Goal: Check status: Check status

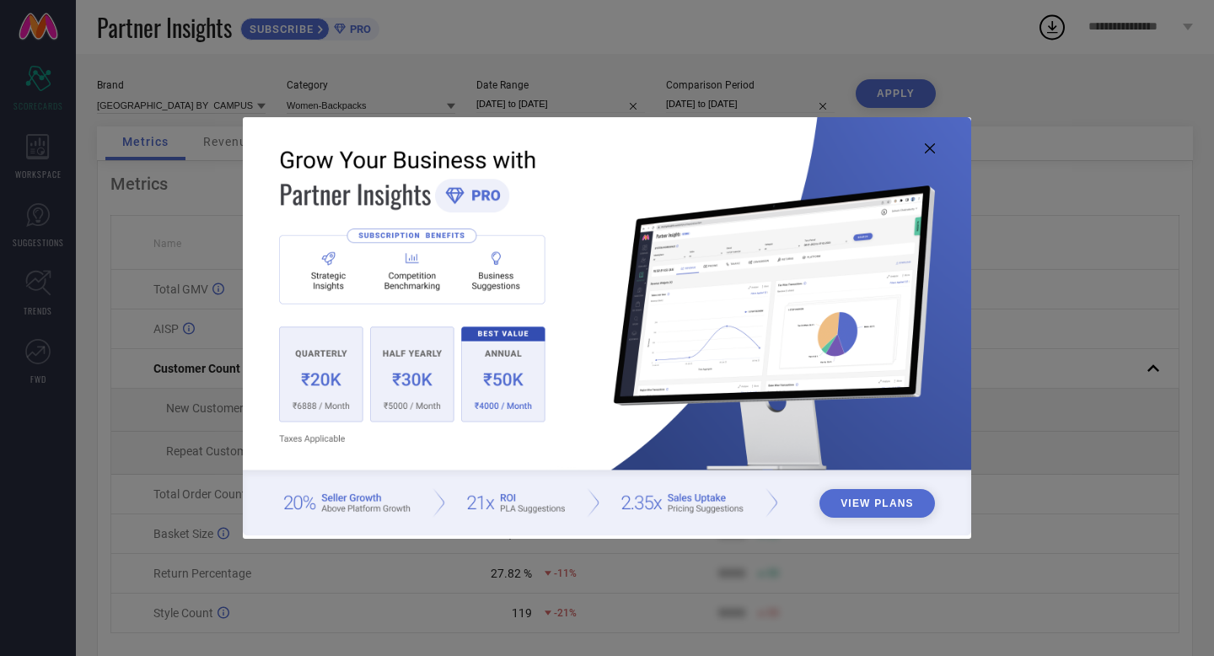
click at [941, 144] on img at bounding box center [607, 326] width 729 height 419
click at [937, 149] on img at bounding box center [607, 326] width 729 height 419
click at [933, 153] on icon at bounding box center [930, 148] width 10 height 10
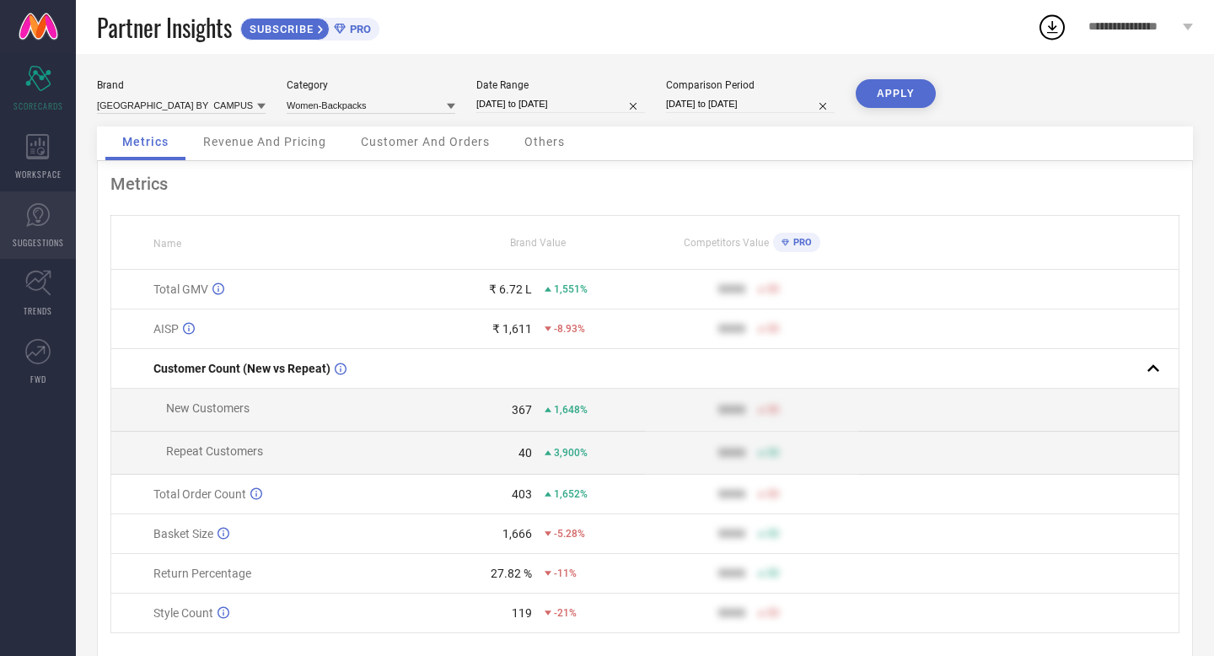
click at [28, 207] on icon at bounding box center [37, 214] width 25 height 25
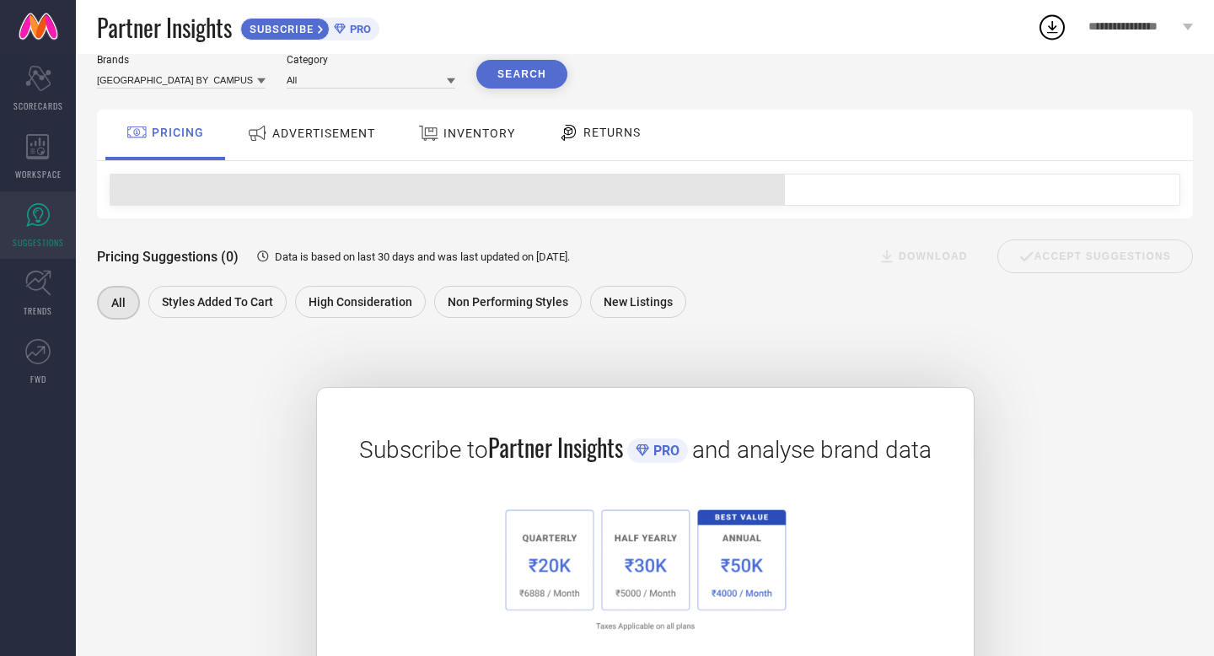
scroll to position [61, 0]
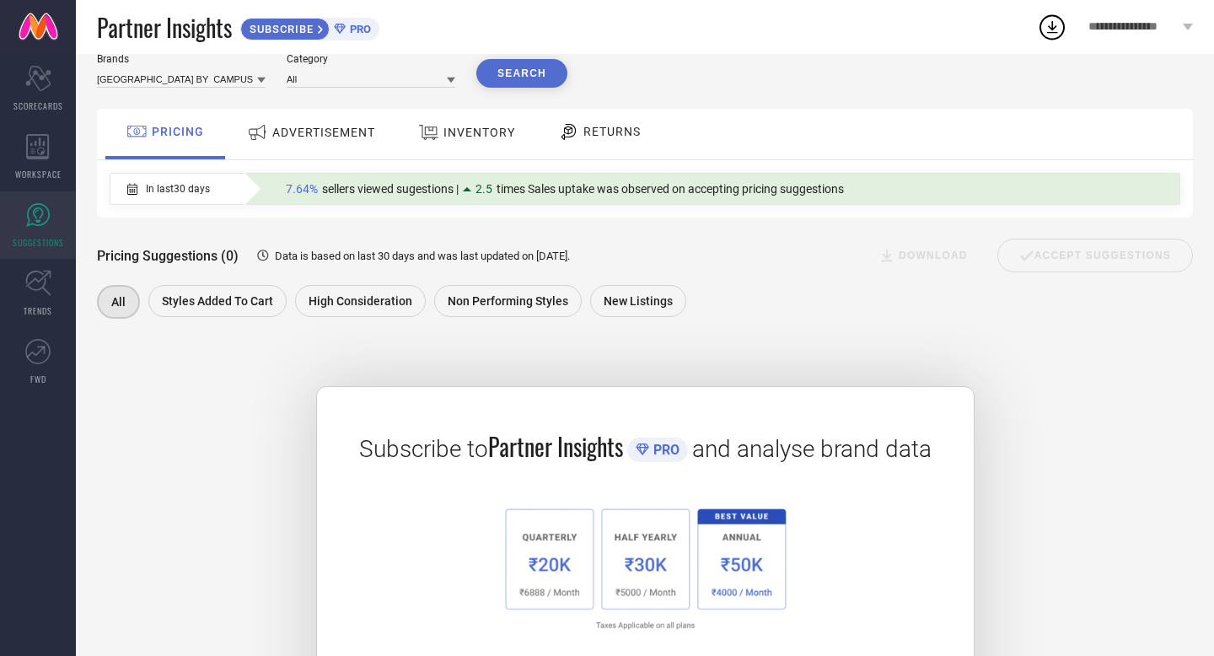
click at [338, 148] on div "ADVERTISEMENT" at bounding box center [311, 132] width 137 height 30
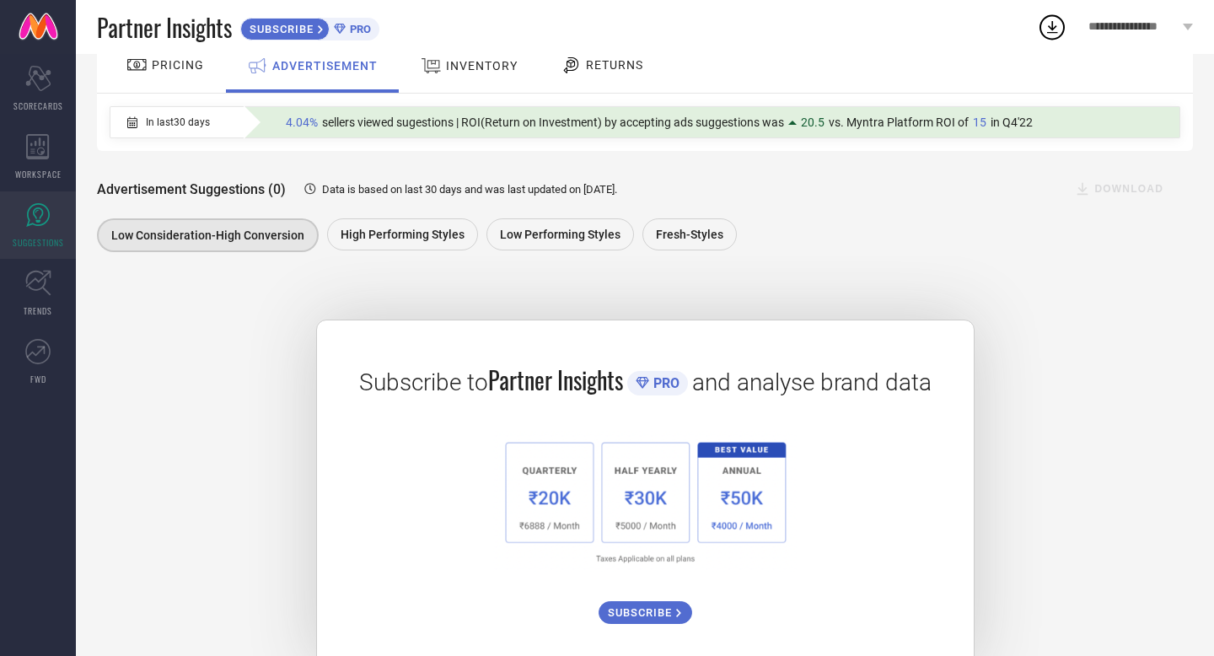
scroll to position [109, 0]
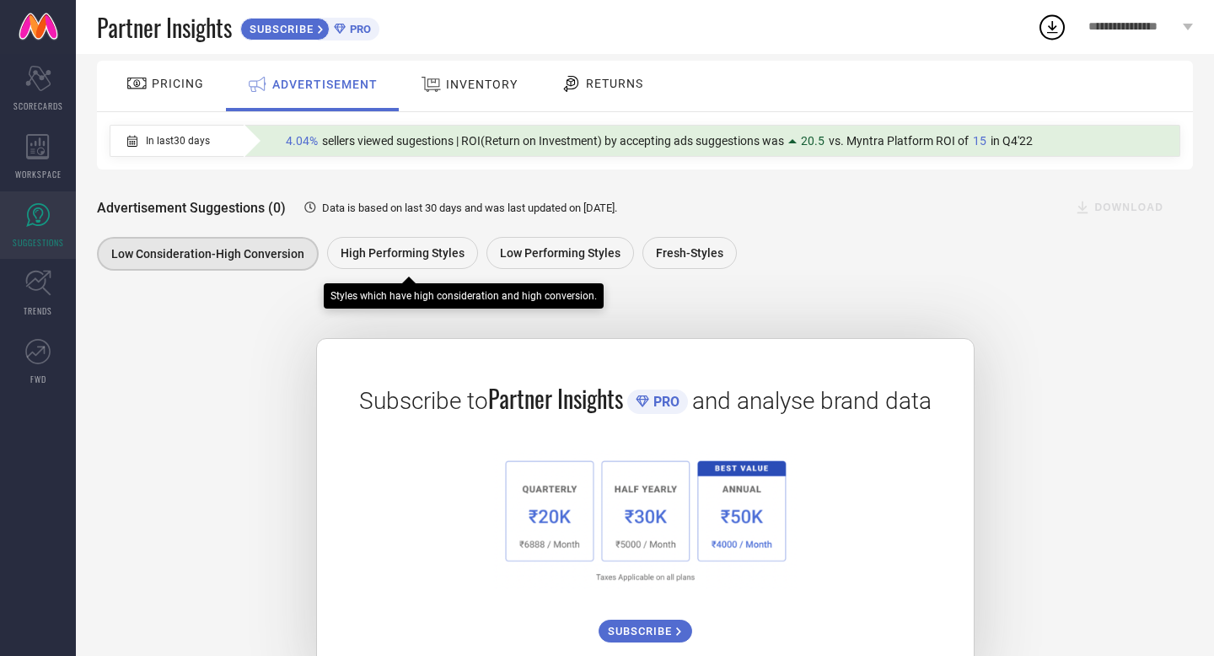
click at [381, 250] on span "High Performing Styles" at bounding box center [403, 252] width 124 height 13
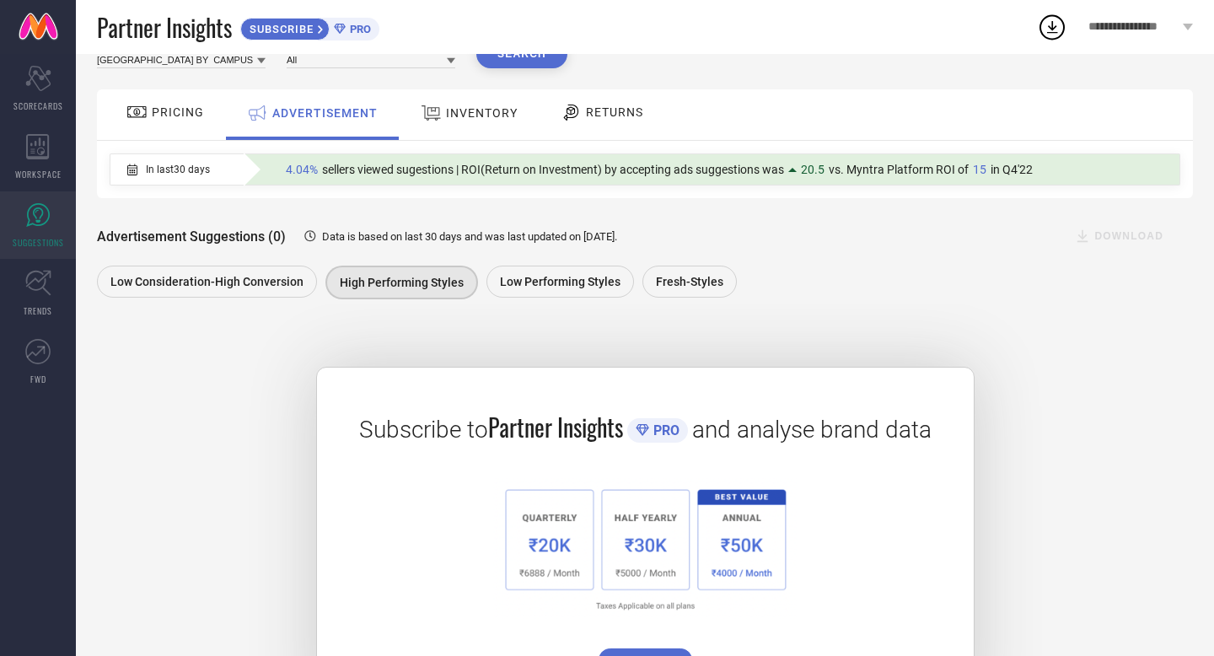
scroll to position [62, 0]
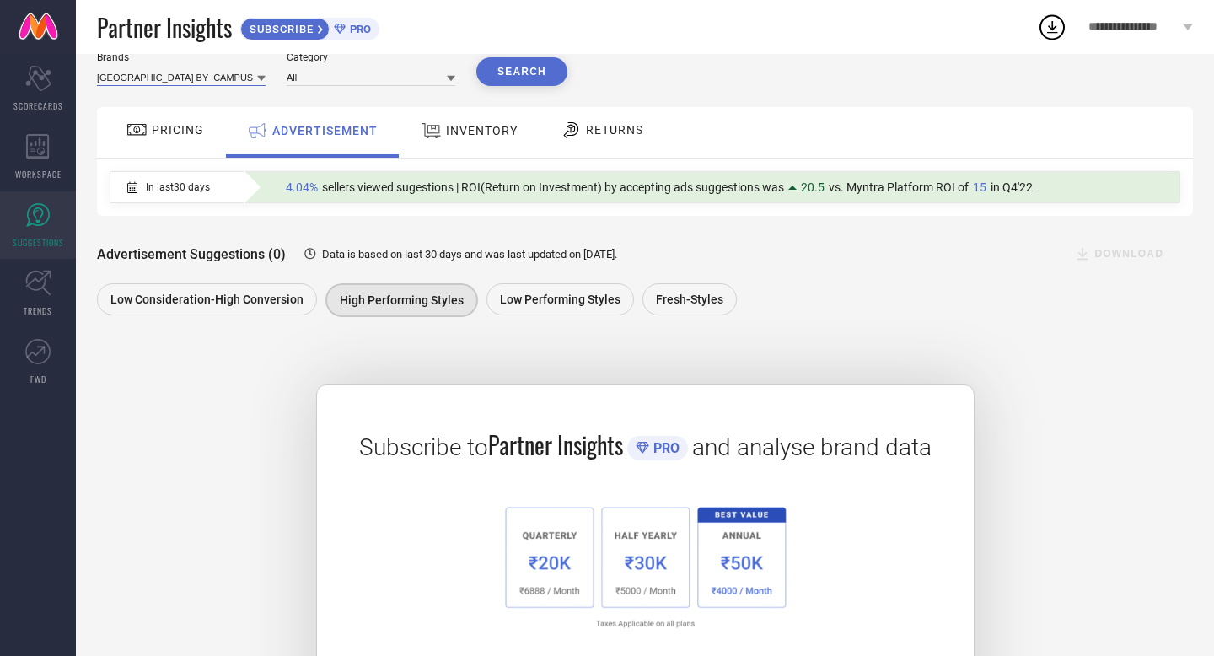
click at [224, 76] on input at bounding box center [181, 77] width 169 height 18
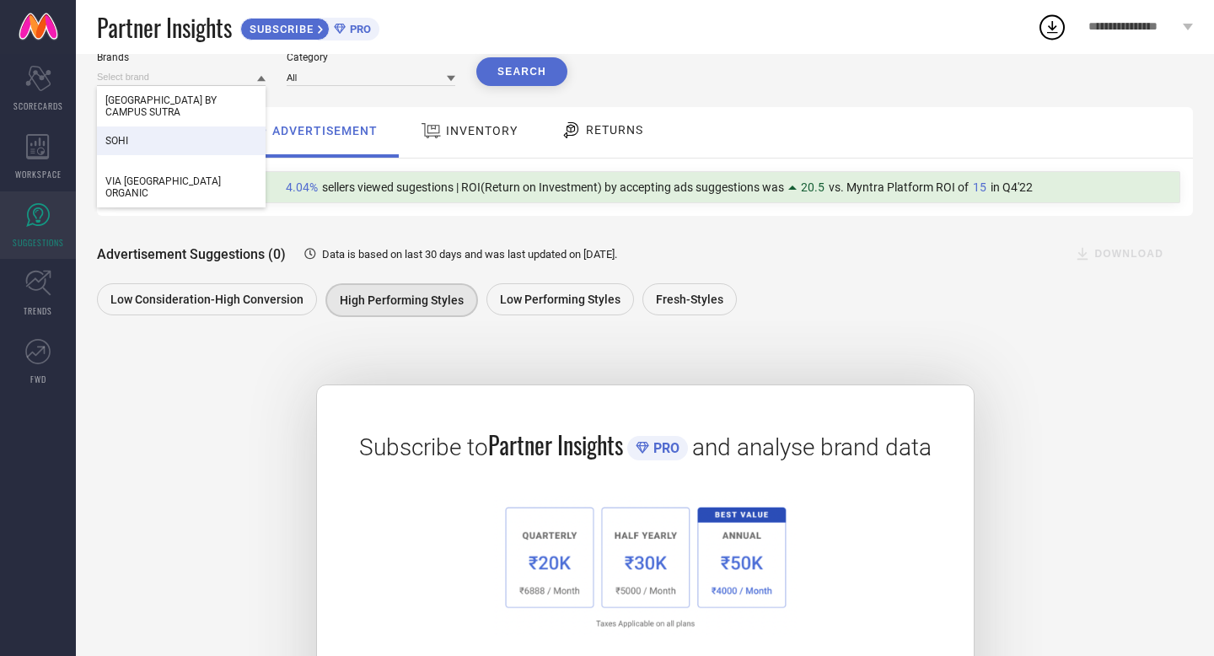
click at [179, 138] on div "SOHI" at bounding box center [181, 140] width 169 height 29
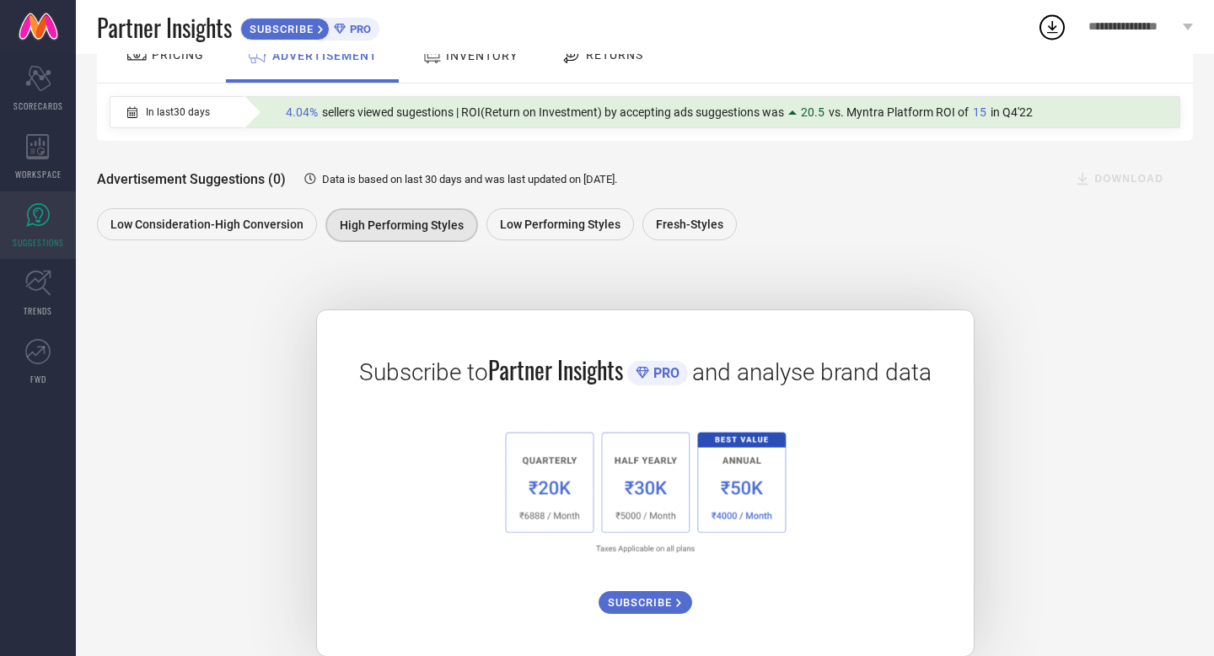
scroll to position [166, 0]
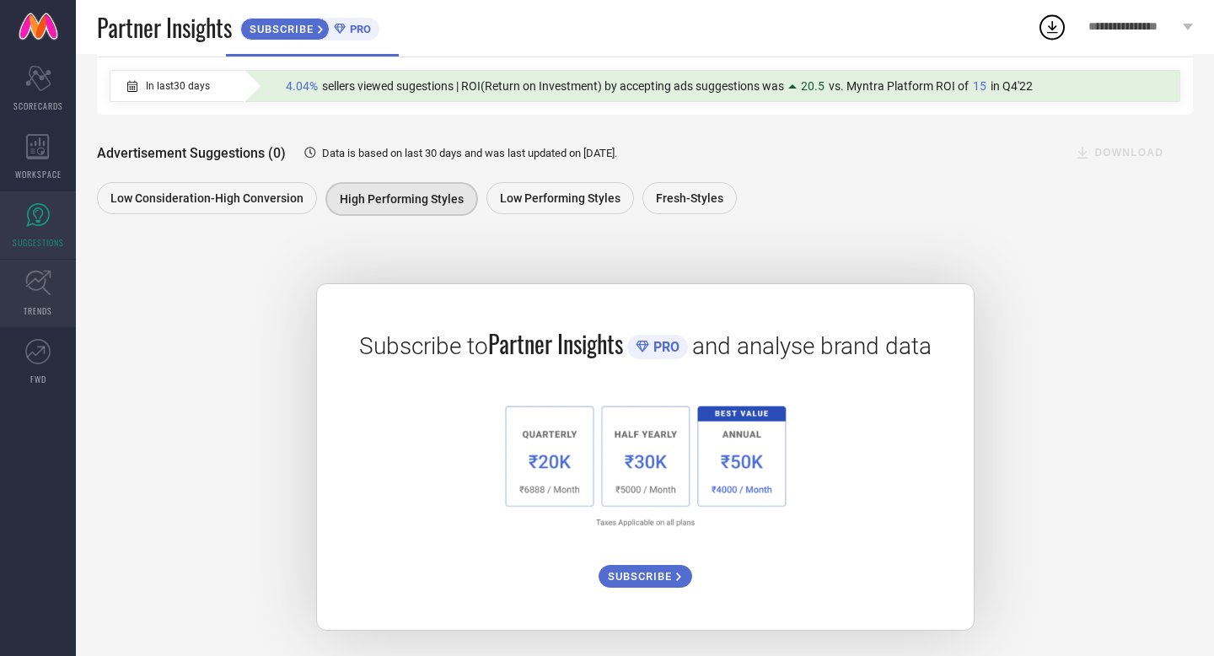
click at [52, 289] on link "TRENDS" at bounding box center [38, 293] width 76 height 67
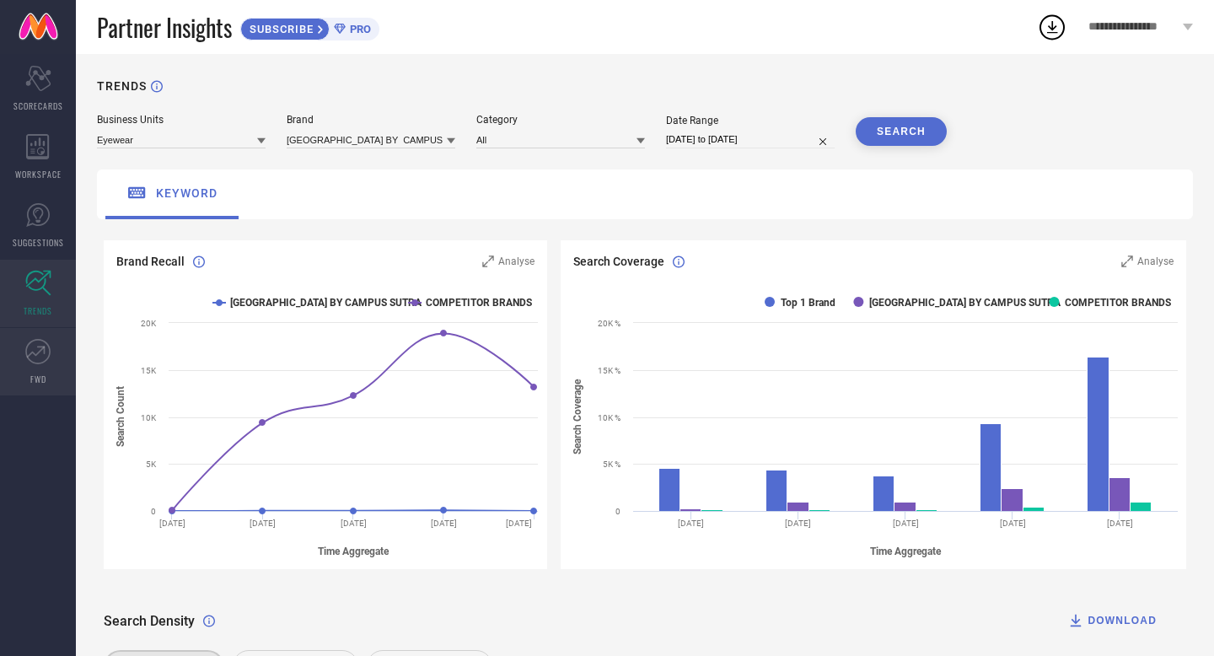
click at [25, 352] on icon at bounding box center [37, 351] width 25 height 25
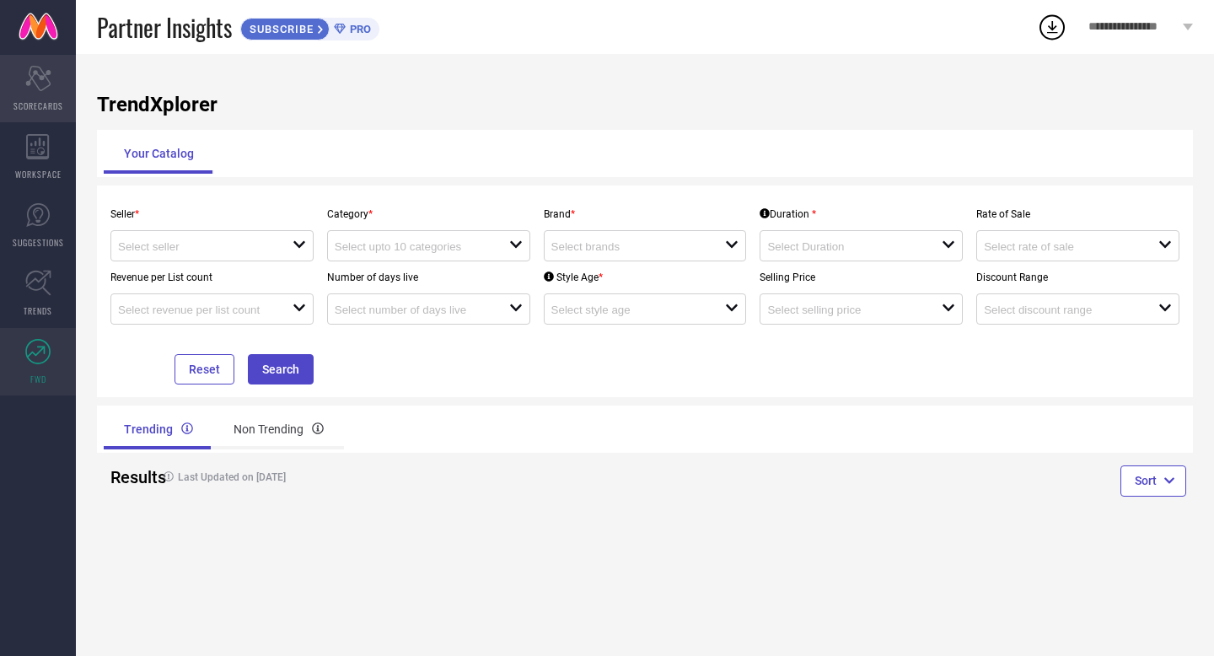
click at [43, 105] on span "SCORECARDS" at bounding box center [38, 105] width 50 height 13
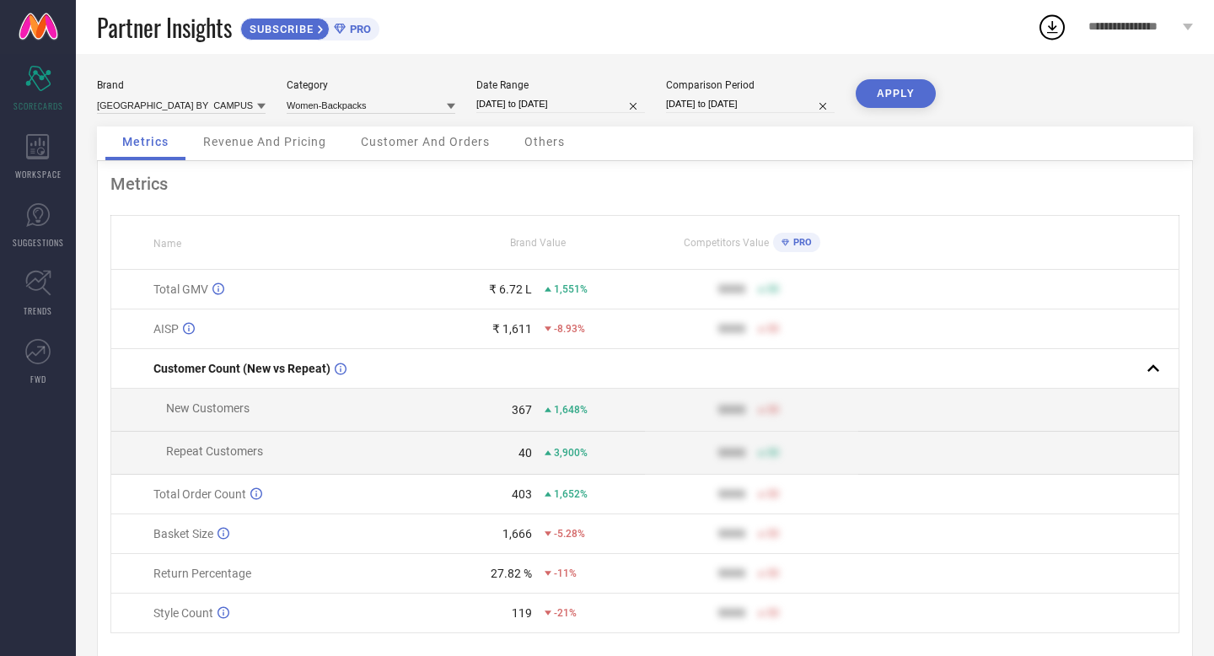
click at [452, 105] on icon at bounding box center [451, 107] width 8 height 6
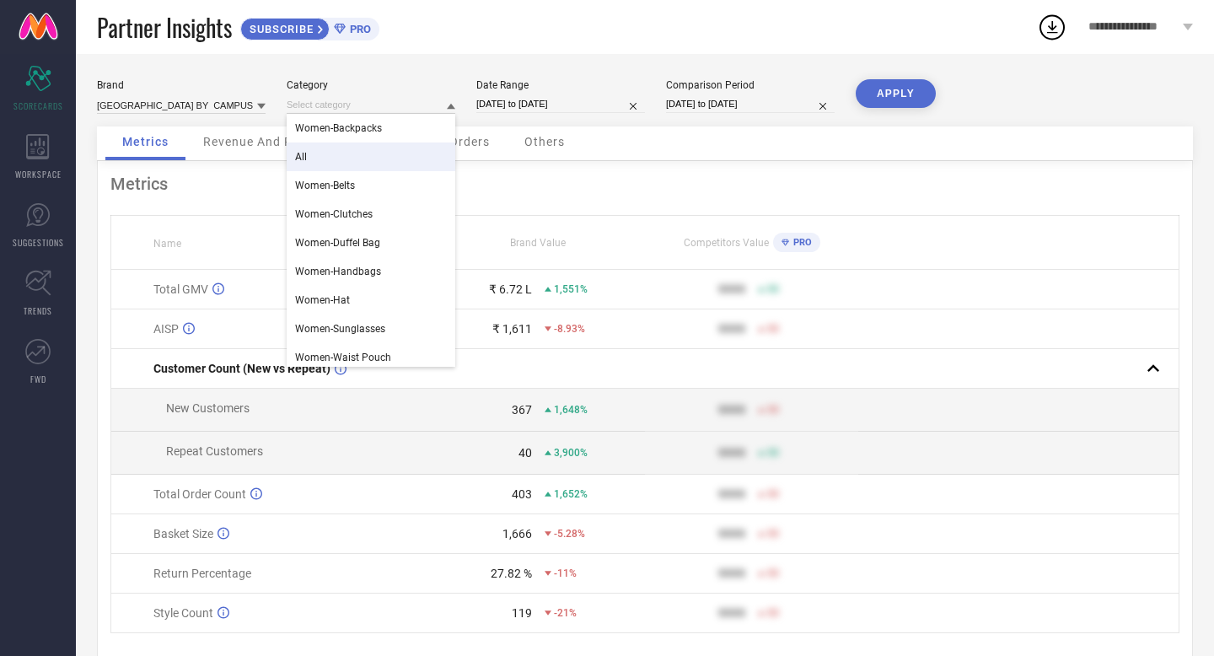
click at [355, 149] on div "All" at bounding box center [371, 157] width 169 height 29
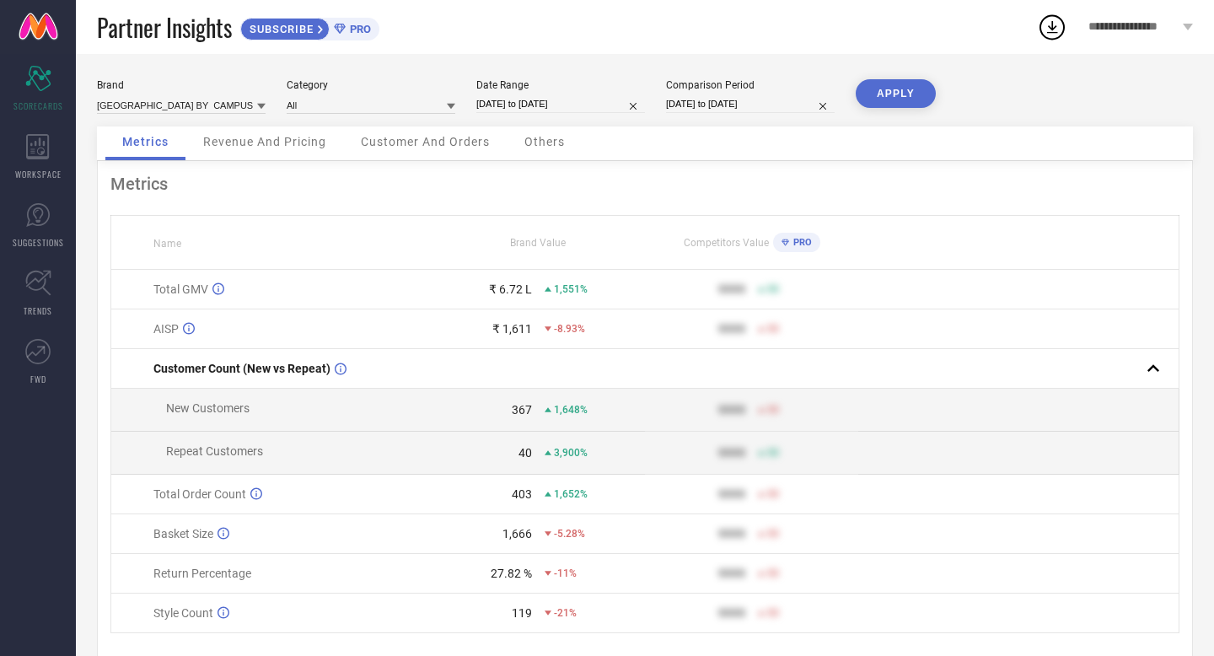
click at [507, 104] on input "[DATE] to [DATE]" at bounding box center [560, 104] width 169 height 18
select select "10"
select select "2024"
select select "11"
select select "2024"
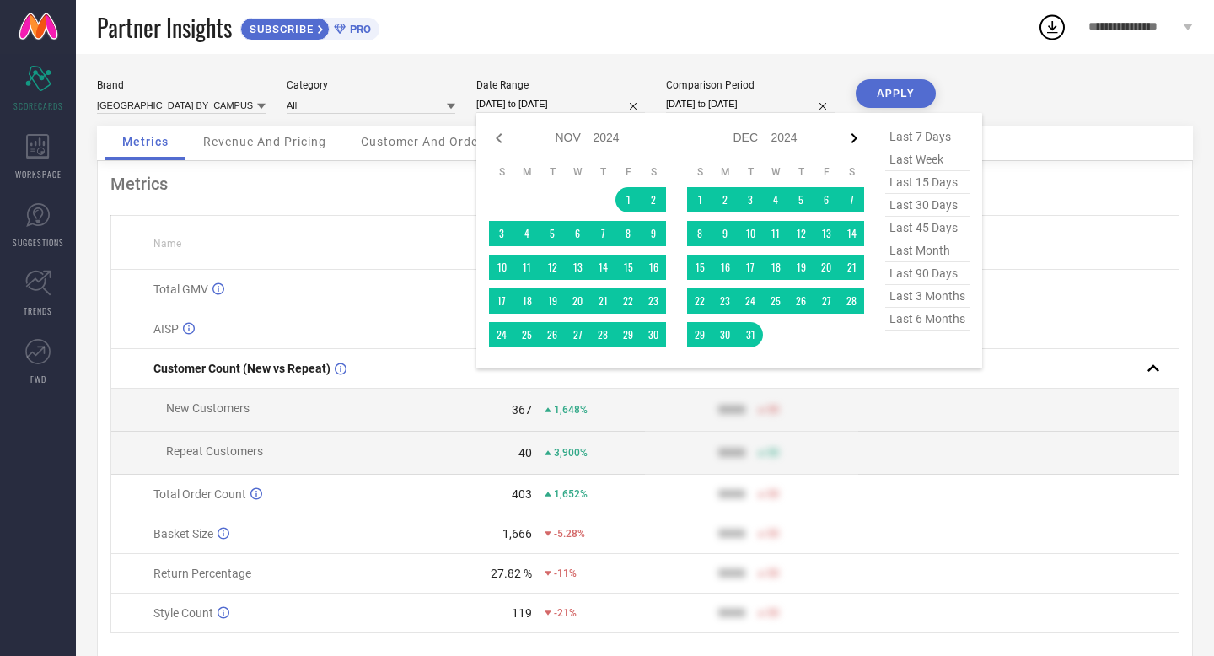
click at [849, 137] on icon at bounding box center [854, 138] width 20 height 20
select select "2025"
select select "1"
select select "2025"
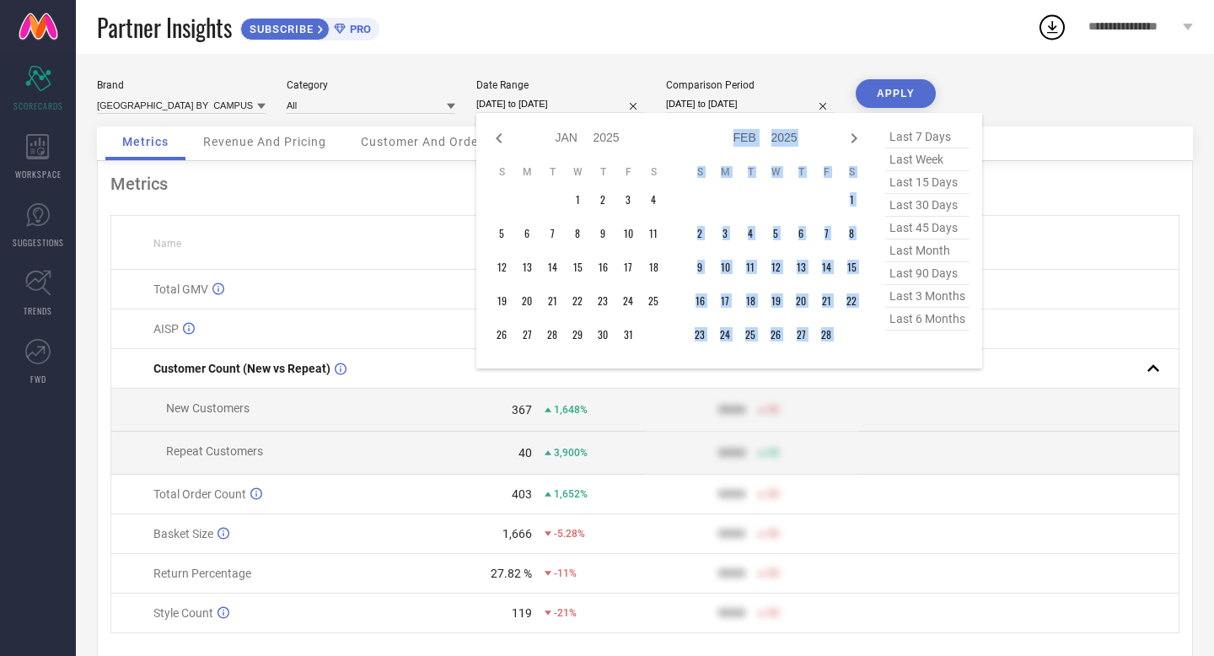
click at [849, 137] on icon at bounding box center [854, 138] width 20 height 20
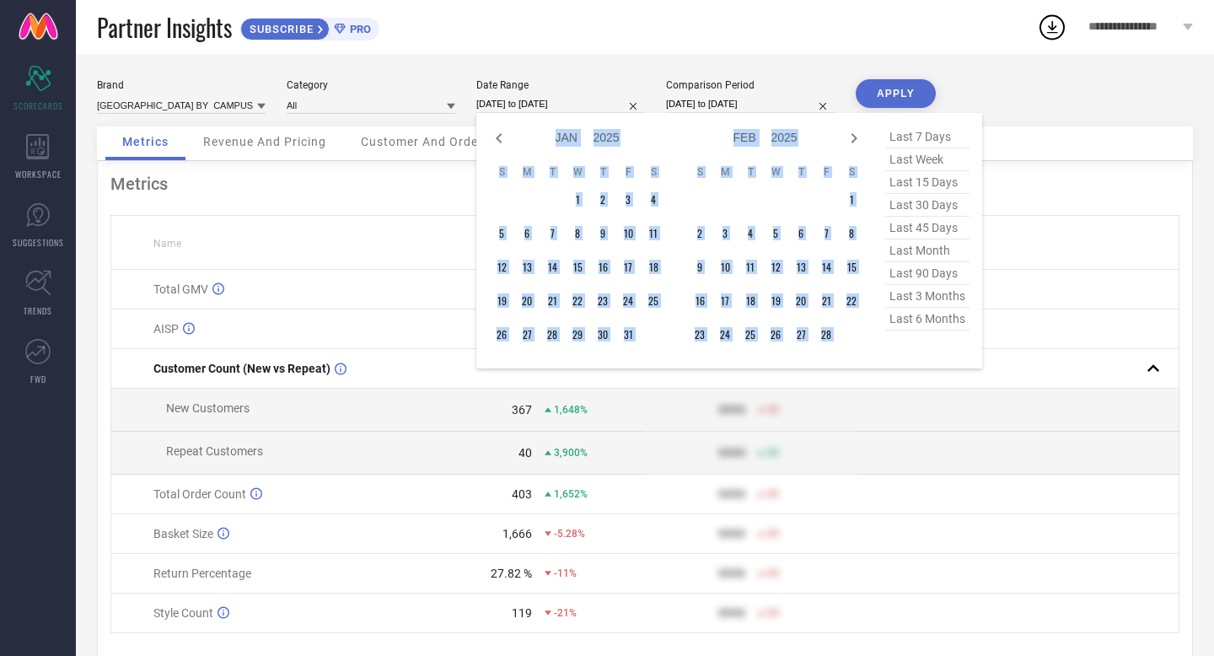
select select "2"
select select "2025"
select select "3"
select select "2025"
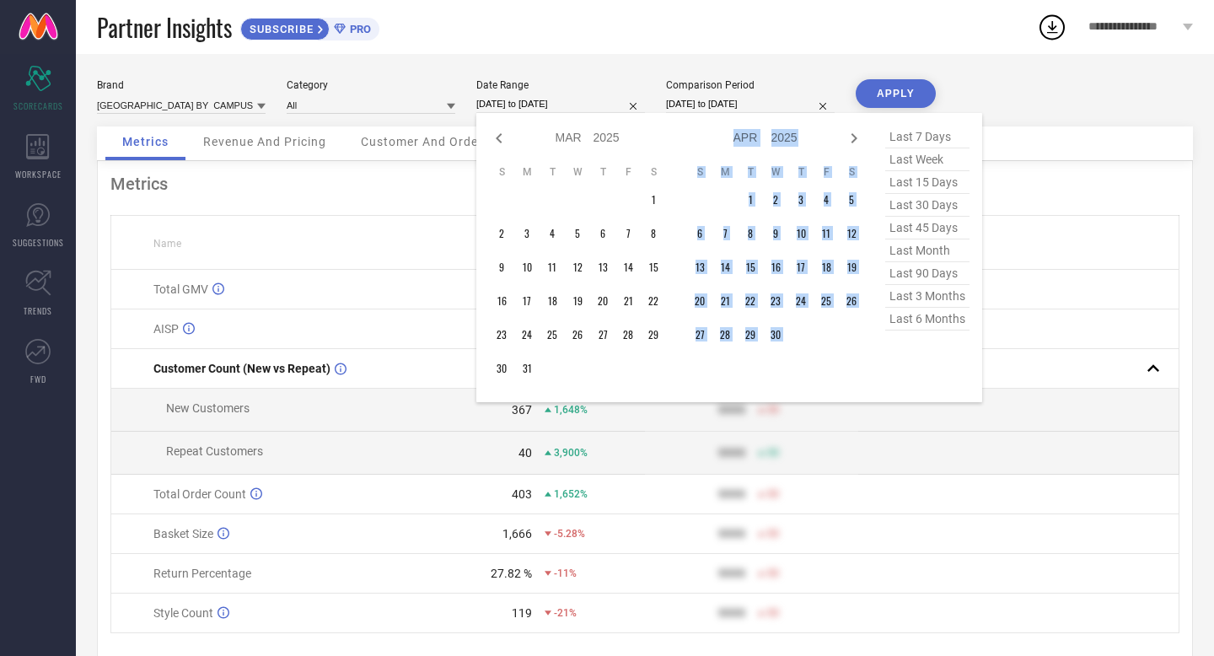
click at [849, 137] on icon at bounding box center [854, 138] width 20 height 20
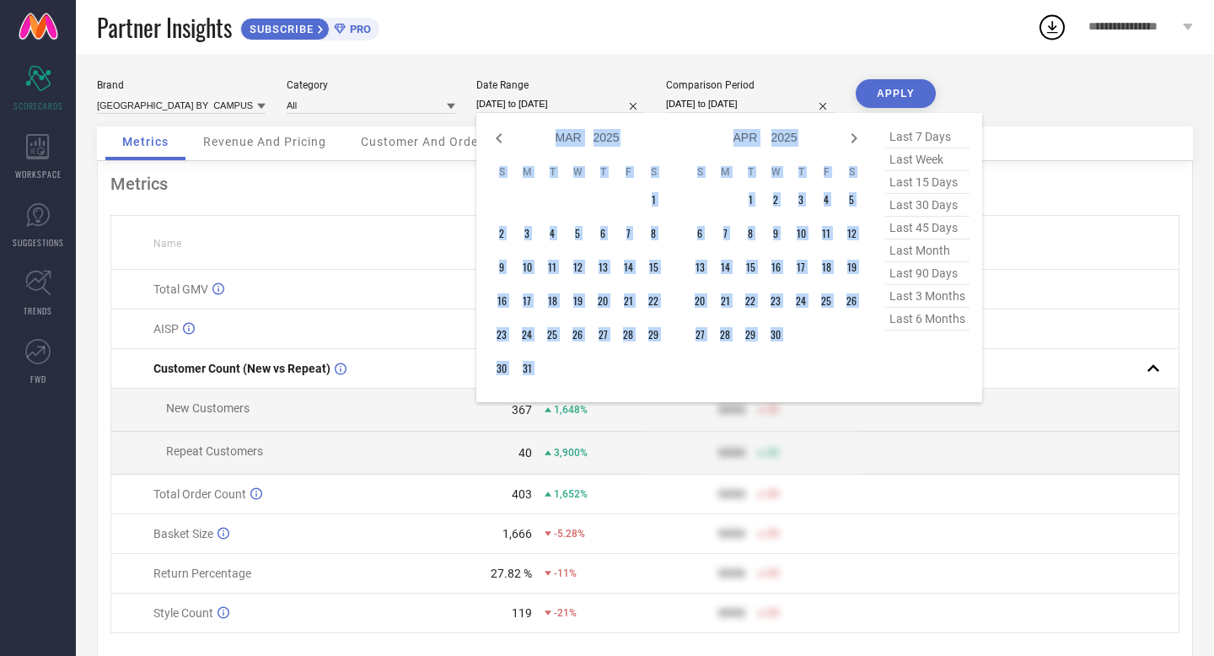
select select "3"
select select "2025"
select select "4"
select select "2025"
click at [849, 137] on icon at bounding box center [854, 138] width 20 height 20
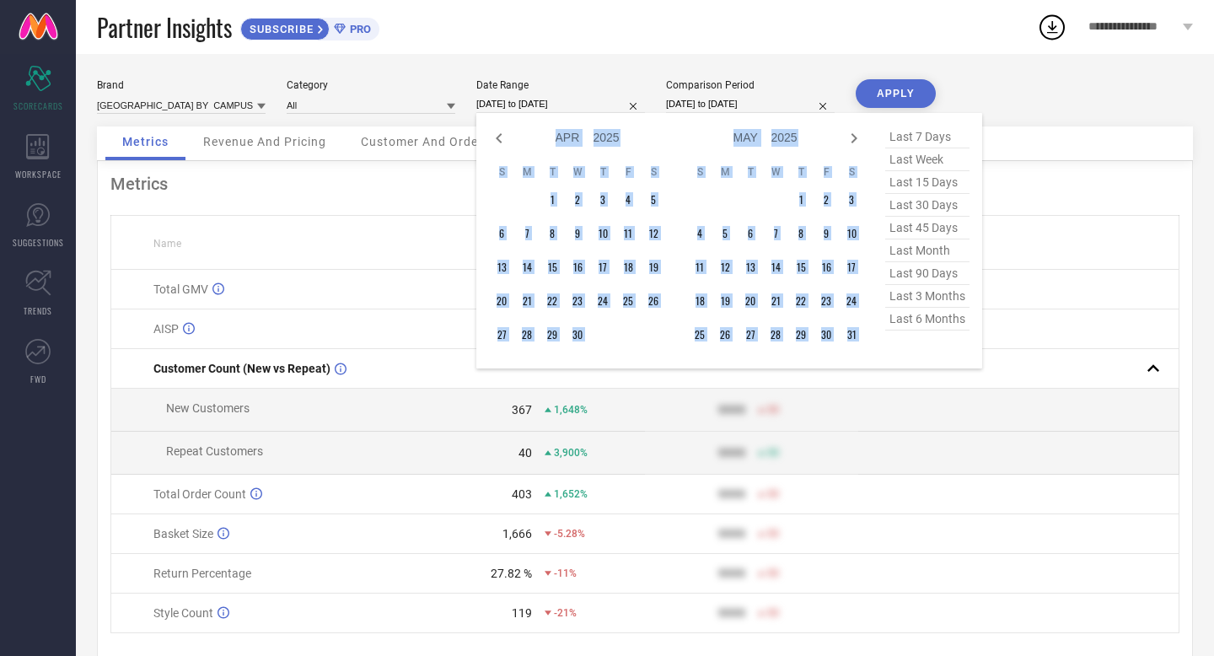
select select "5"
select select "2025"
select select "6"
select select "2025"
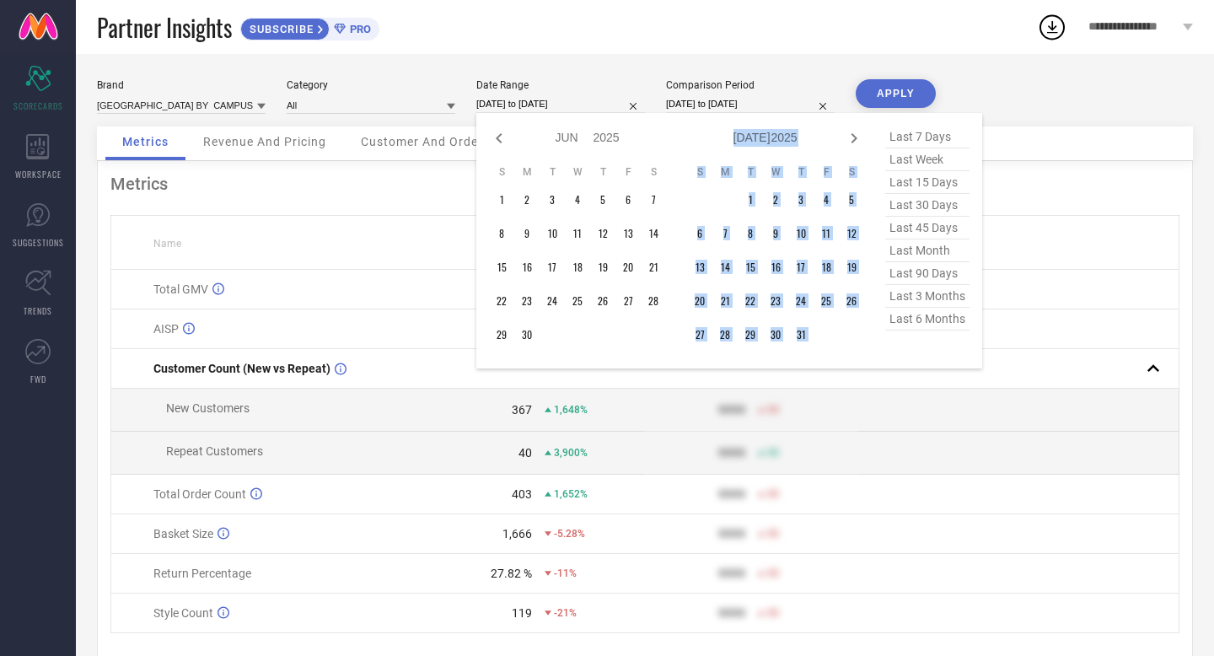
click at [849, 137] on icon at bounding box center [854, 138] width 20 height 20
select select "6"
select select "2025"
select select "7"
select select "2025"
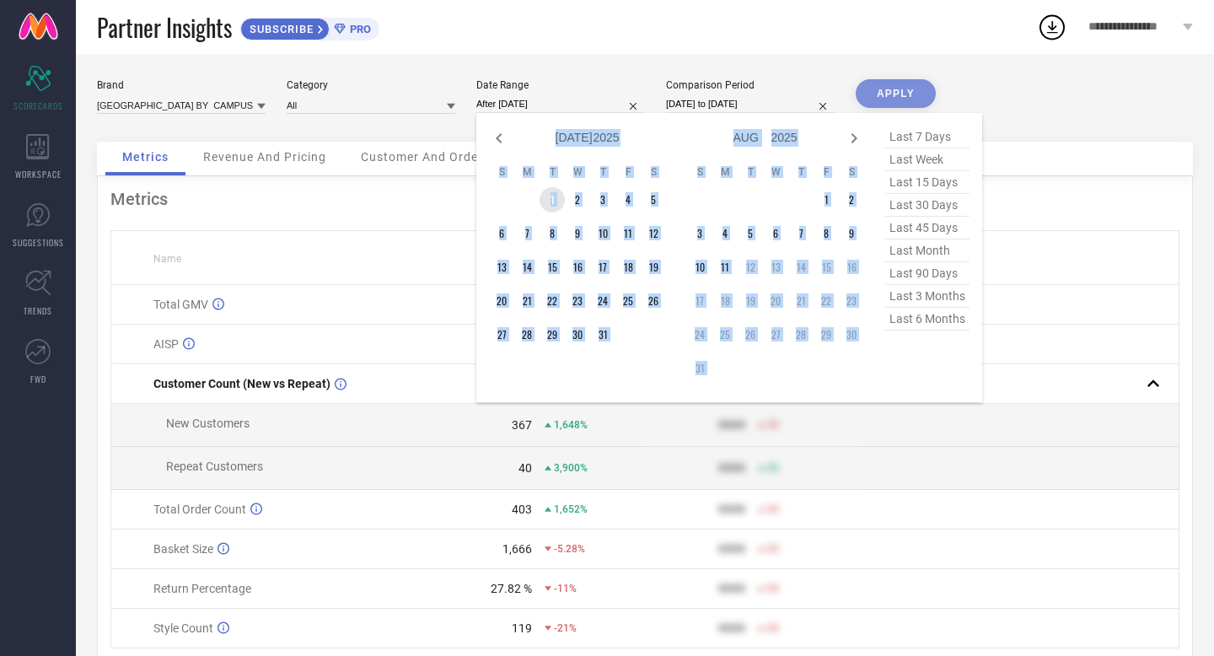
click at [554, 200] on td "1" at bounding box center [552, 199] width 25 height 25
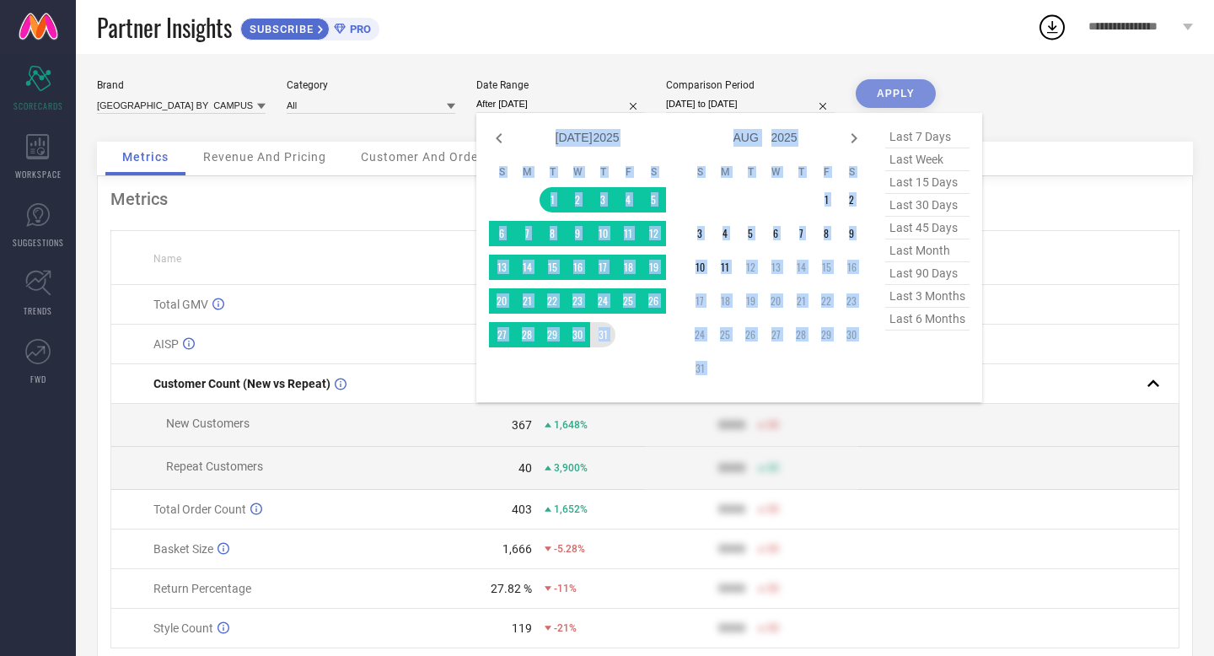
type input "[DATE] to [DATE]"
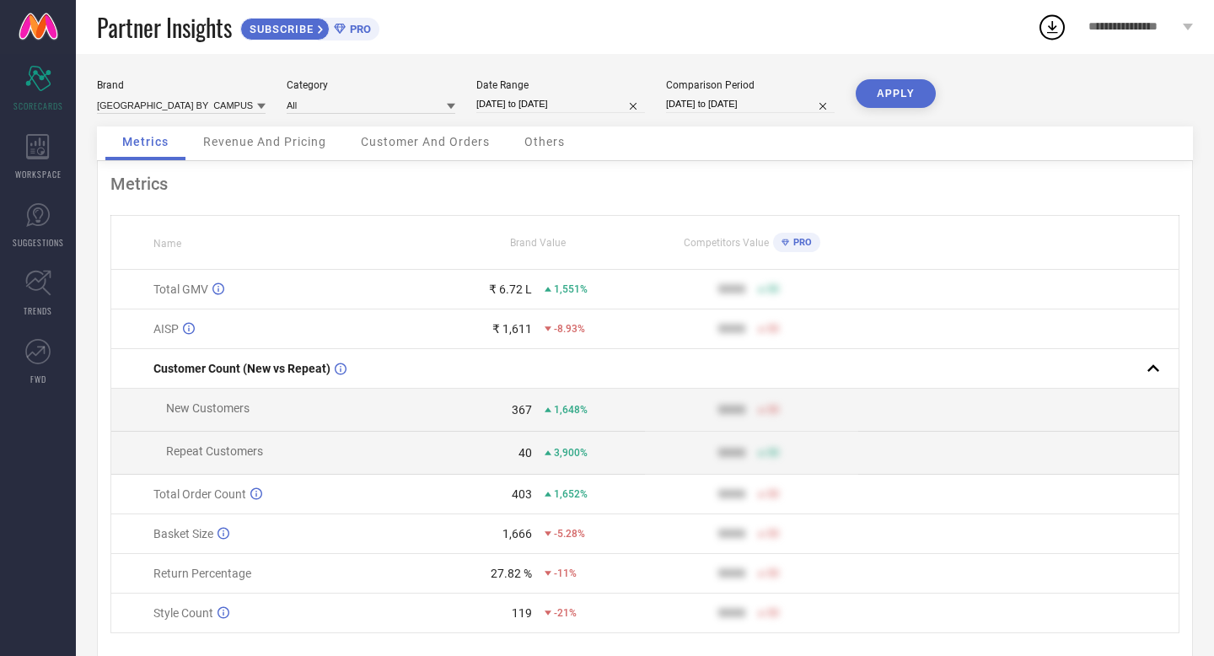
click at [898, 94] on button "APPLY" at bounding box center [896, 93] width 80 height 29
click at [257, 102] on div at bounding box center [261, 106] width 8 height 16
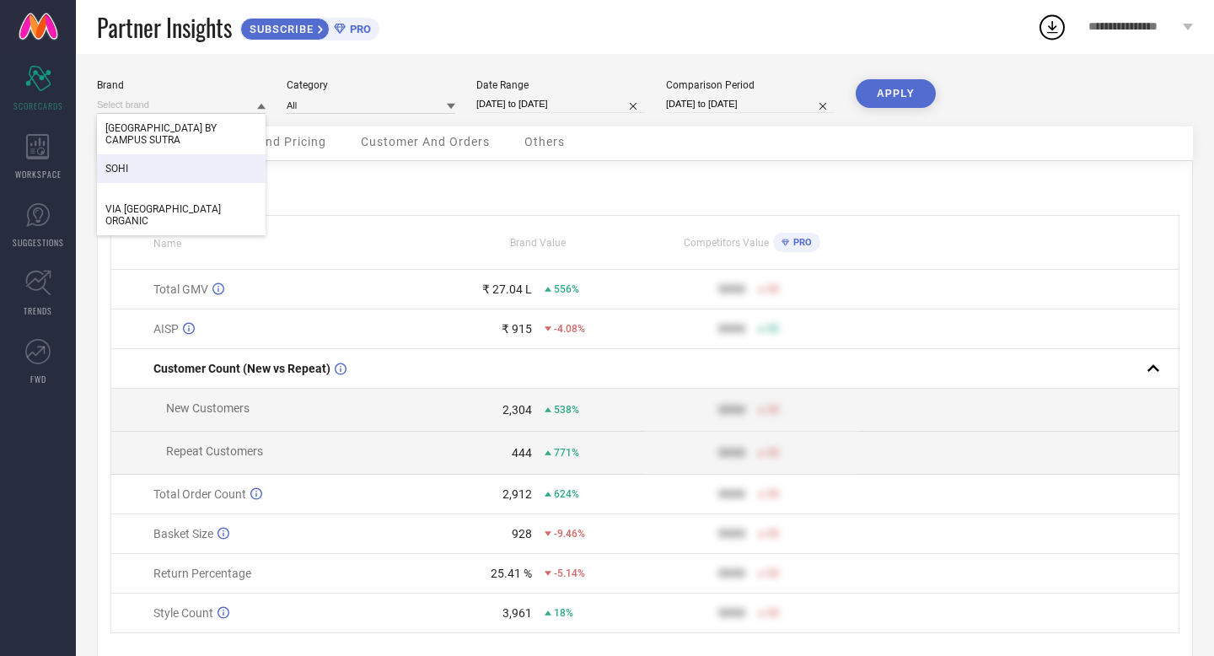
click at [210, 175] on div "SOHI" at bounding box center [181, 168] width 169 height 29
type input "All"
click at [894, 96] on button "APPLY" at bounding box center [896, 93] width 80 height 29
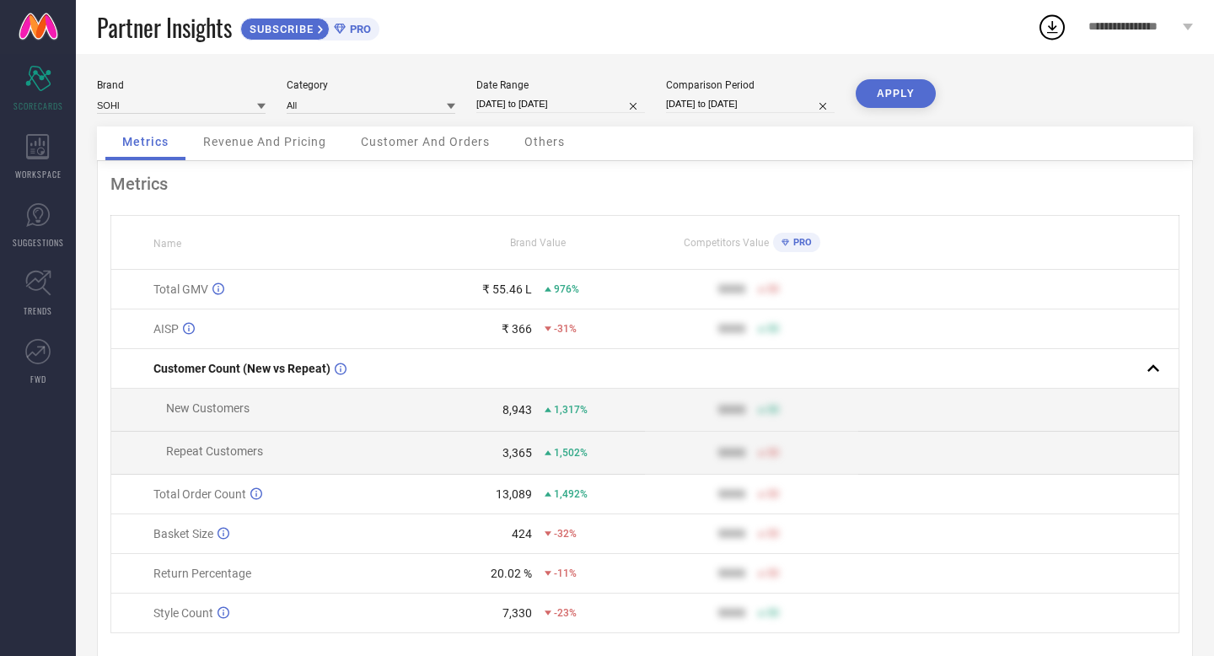
click at [728, 99] on input "[DATE] to [DATE]" at bounding box center [750, 104] width 169 height 18
select select "8"
select select "2024"
select select "9"
select select "2024"
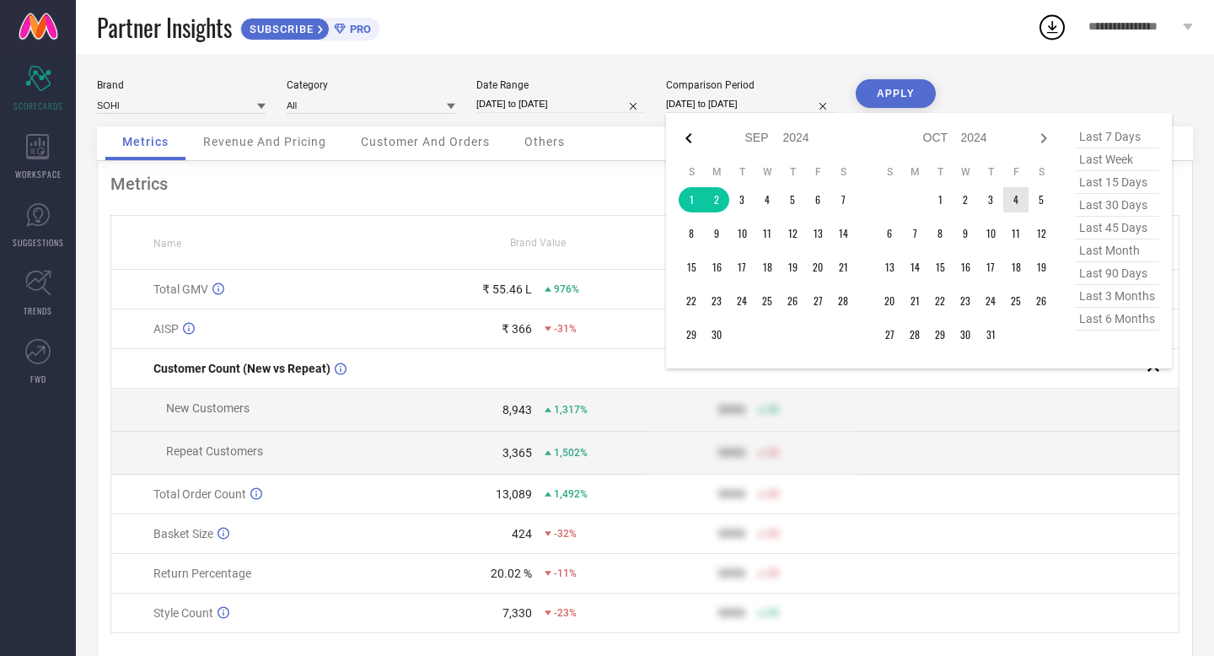
click at [688, 148] on icon at bounding box center [689, 138] width 20 height 20
select select "7"
select select "2024"
select select "8"
select select "2024"
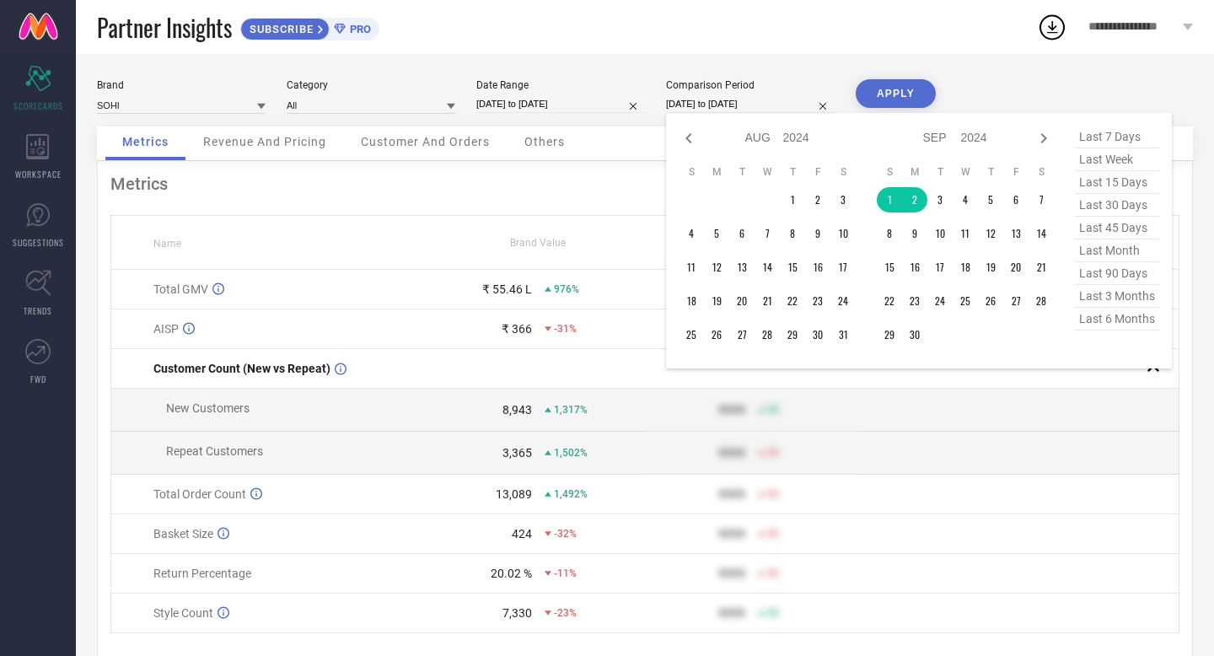
click at [688, 148] on icon at bounding box center [689, 138] width 20 height 20
select select "6"
select select "2024"
select select "7"
select select "2024"
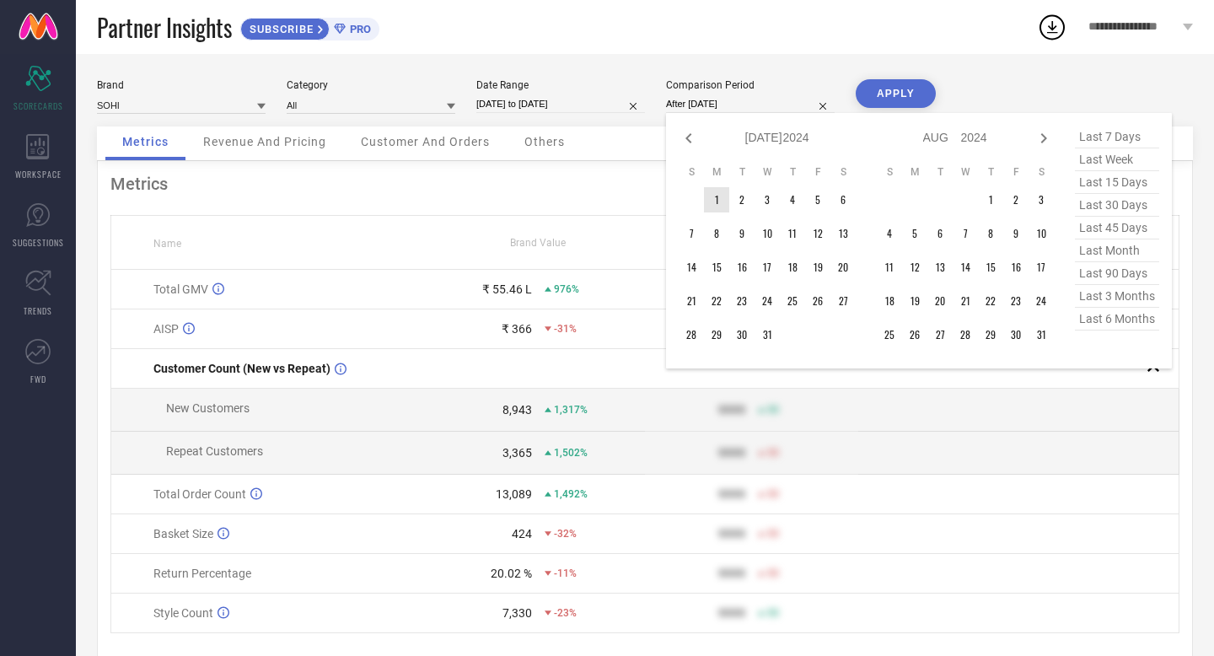
click at [715, 207] on td "1" at bounding box center [716, 199] width 25 height 25
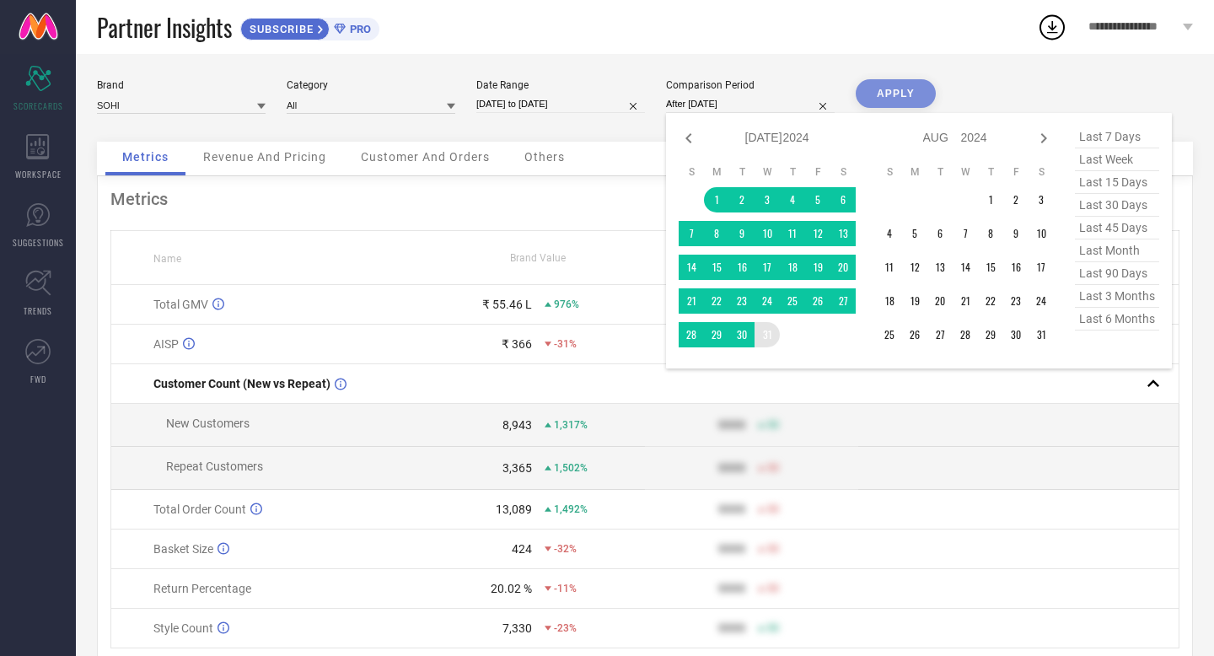
type input "[DATE] to [DATE]"
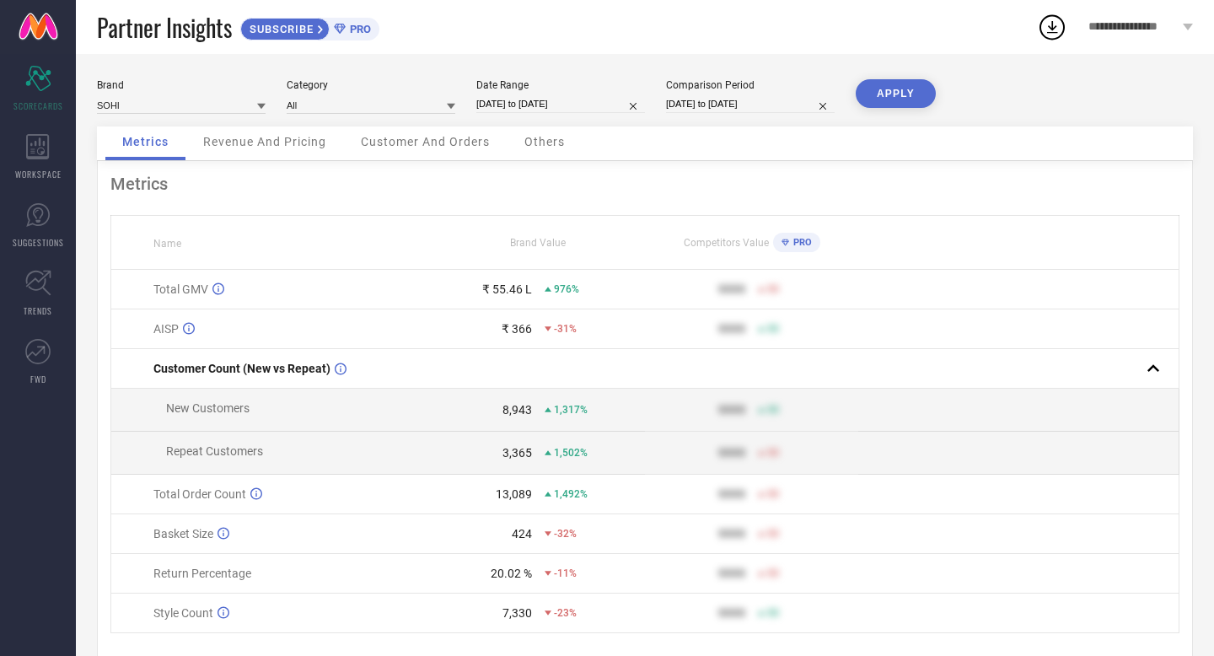
click at [915, 94] on button "APPLY" at bounding box center [896, 93] width 80 height 29
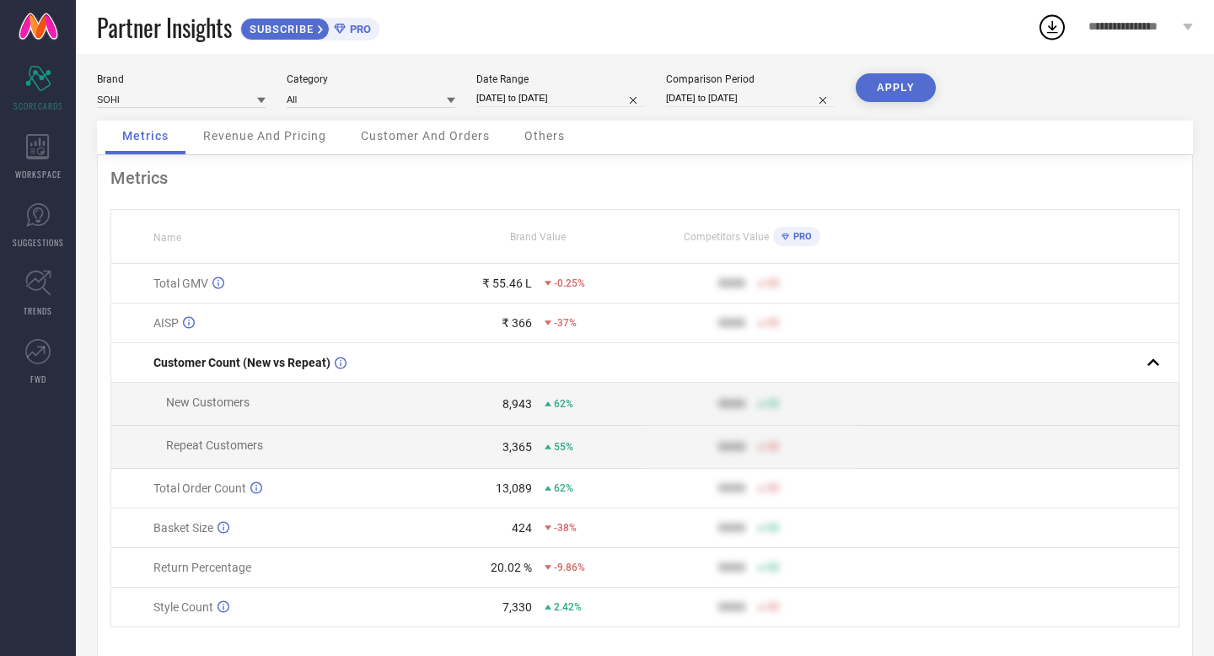
click at [380, 147] on div "Customer And Orders" at bounding box center [425, 138] width 163 height 34
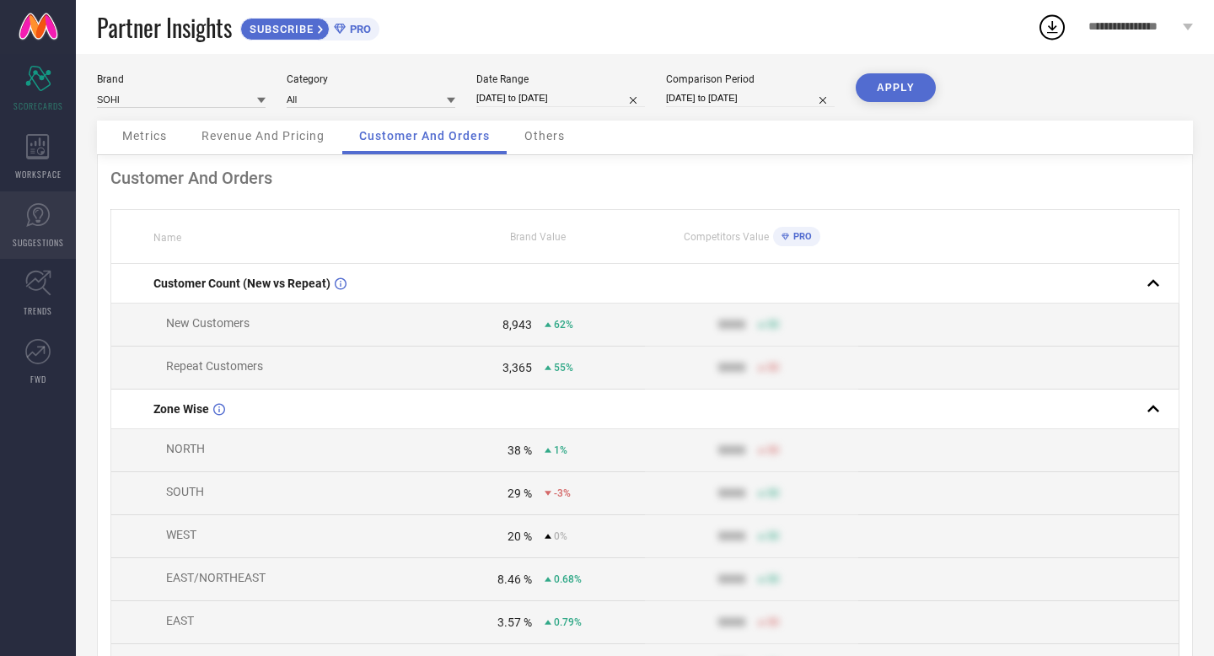
click at [35, 230] on link "SUGGESTIONS" at bounding box center [38, 224] width 76 height 67
